Goal: Find specific page/section: Find specific page/section

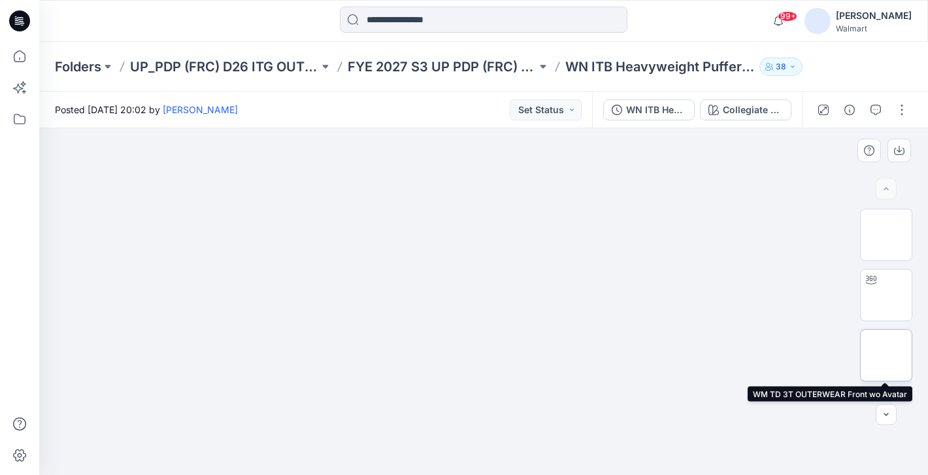
click at [886, 355] on img at bounding box center [886, 355] width 0 height 0
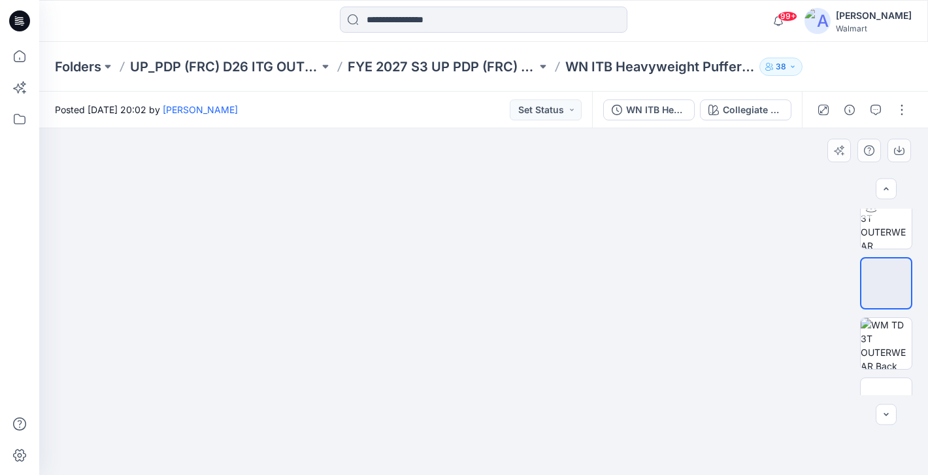
scroll to position [75, 0]
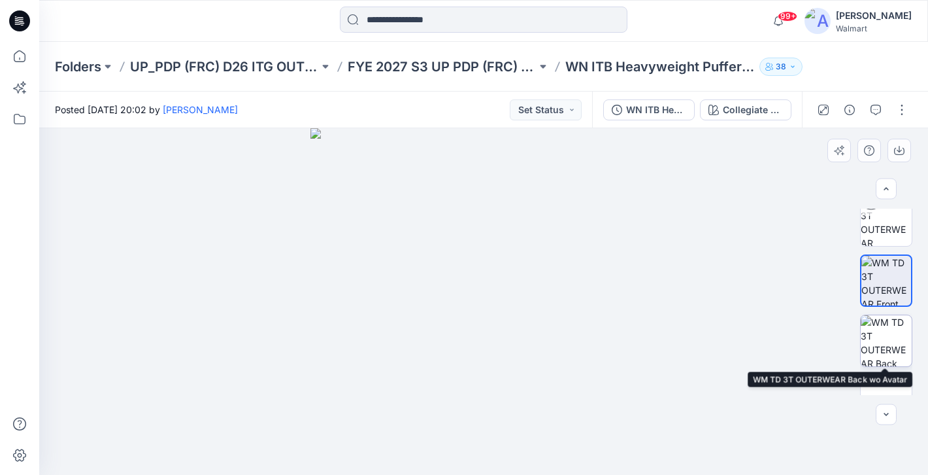
click at [886, 350] on img at bounding box center [886, 340] width 51 height 51
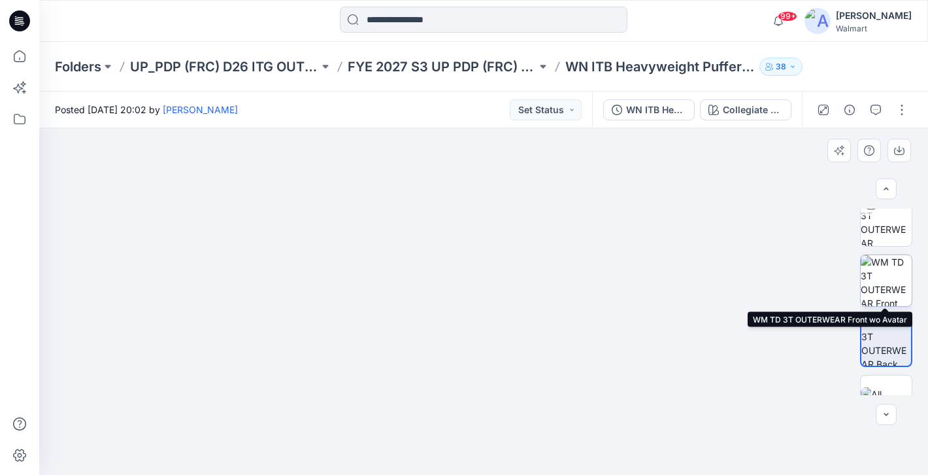
click at [893, 294] on img at bounding box center [886, 280] width 51 height 51
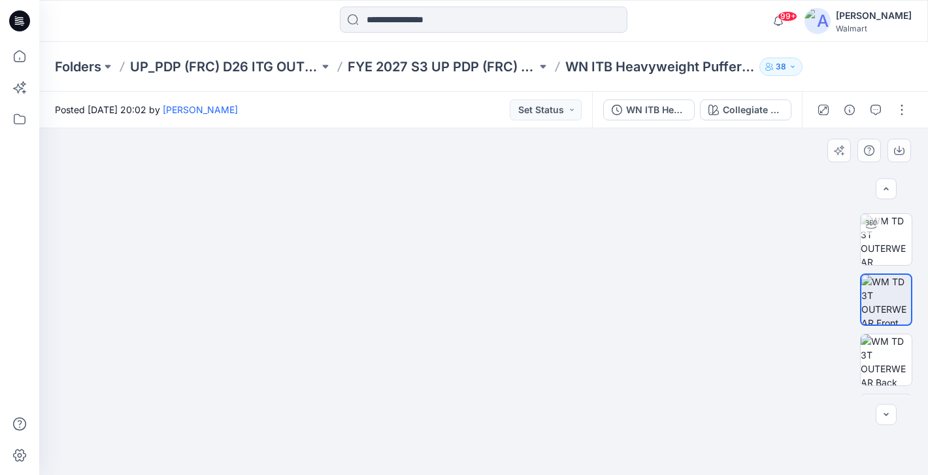
scroll to position [0, 0]
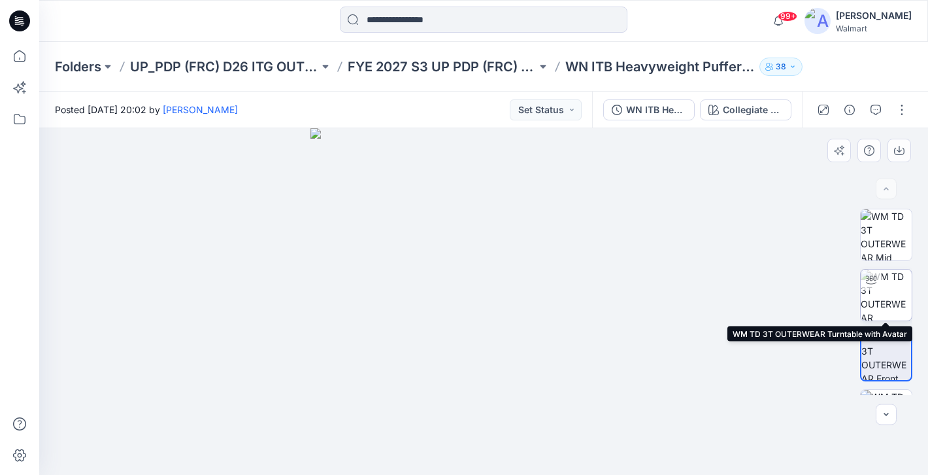
click at [884, 290] on img at bounding box center [886, 294] width 51 height 51
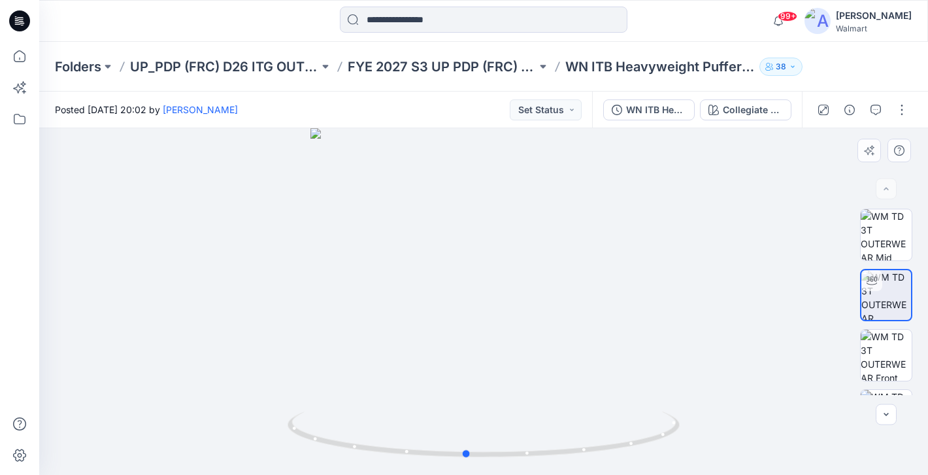
drag, startPoint x: 519, startPoint y: 223, endPoint x: 237, endPoint y: 225, distance: 281.7
click at [237, 226] on div at bounding box center [483, 301] width 889 height 346
drag, startPoint x: 435, startPoint y: 250, endPoint x: 709, endPoint y: 229, distance: 275.3
click at [701, 231] on div at bounding box center [483, 301] width 889 height 346
